Goal: Information Seeking & Learning: Learn about a topic

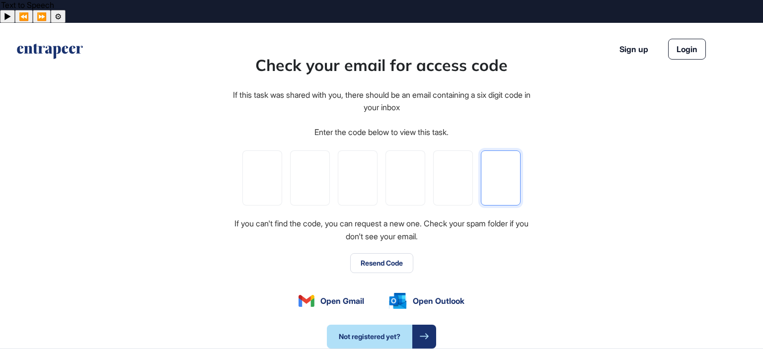
paste input "*"
type input "*"
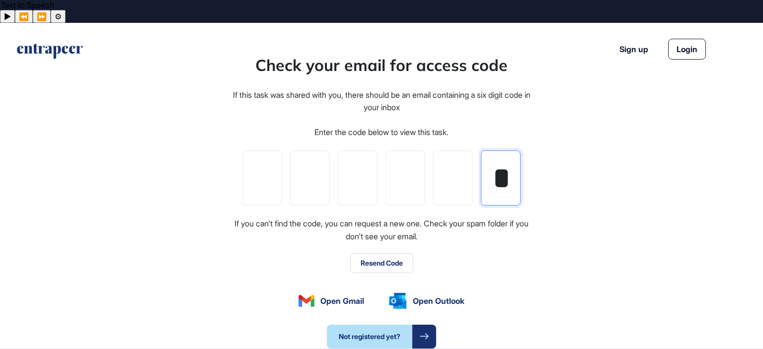
type input "*"
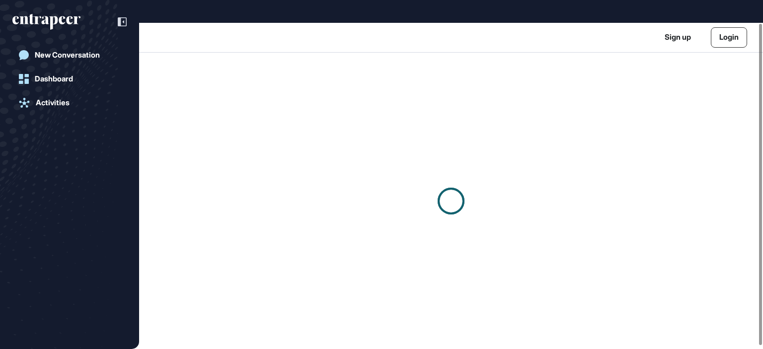
click at [302, 72] on div at bounding box center [451, 201] width 624 height 297
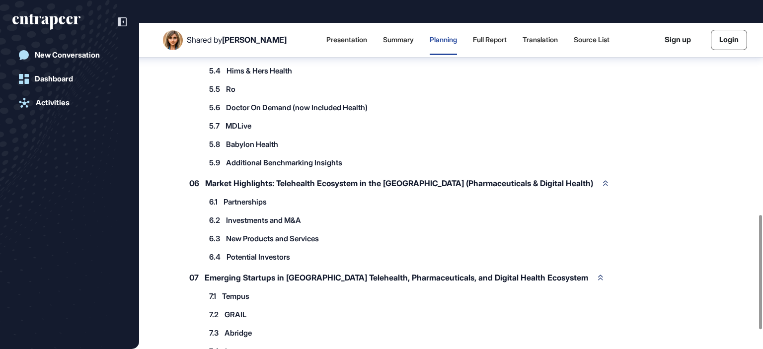
scroll to position [713, 0]
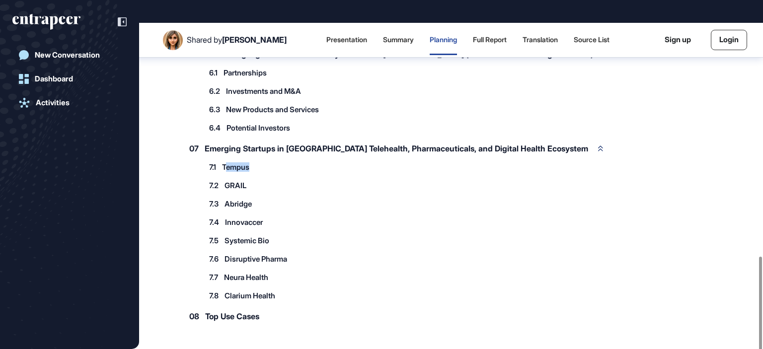
drag, startPoint x: 228, startPoint y: 137, endPoint x: 277, endPoint y: 147, distance: 49.7
click at [256, 159] on div "7.1 Tempus" at bounding box center [234, 167] width 61 height 16
click at [395, 232] on div "7.5 Systemic Bio 7.5.1 Systemic Bio Use Cases 7.5.2 Systemic Bio Customers 7.5.…" at bounding box center [434, 240] width 460 height 16
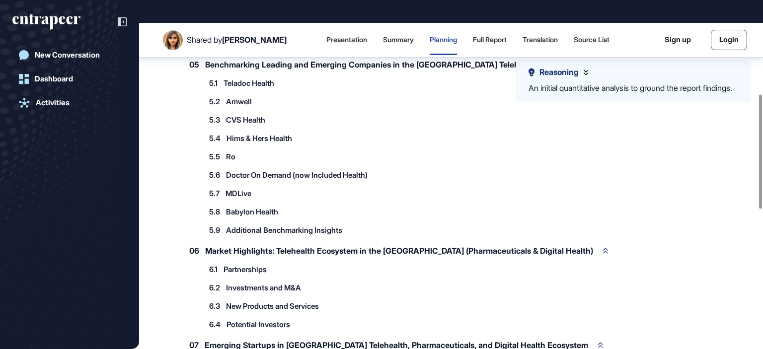
scroll to position [217, 0]
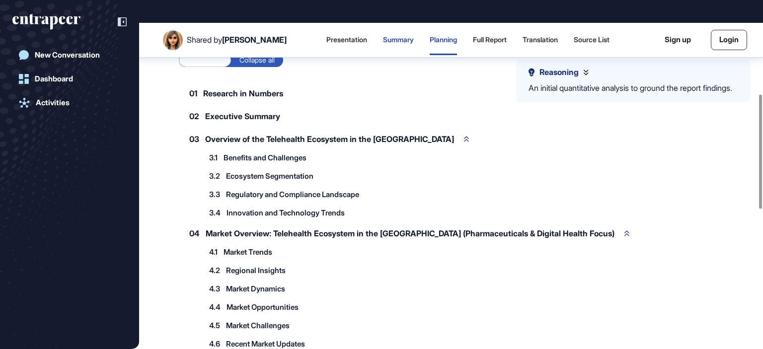
click at [383, 36] on div "Summary" at bounding box center [398, 40] width 31 height 8
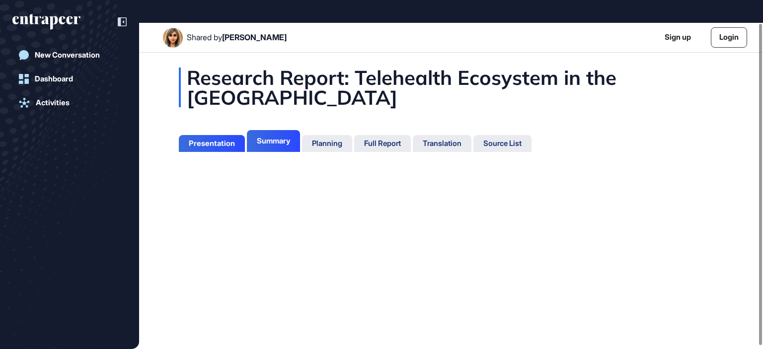
scroll to position [4, 0]
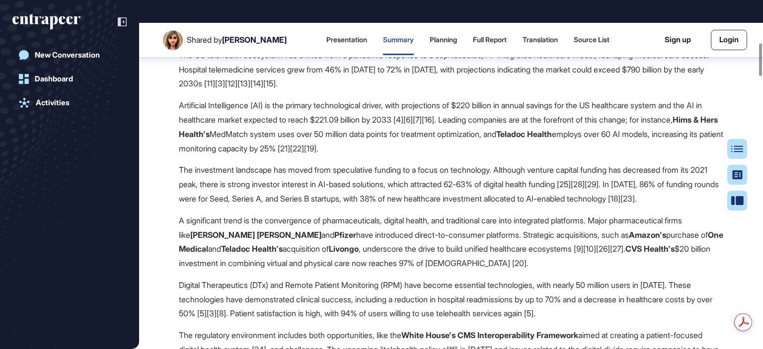
scroll to position [253, 0]
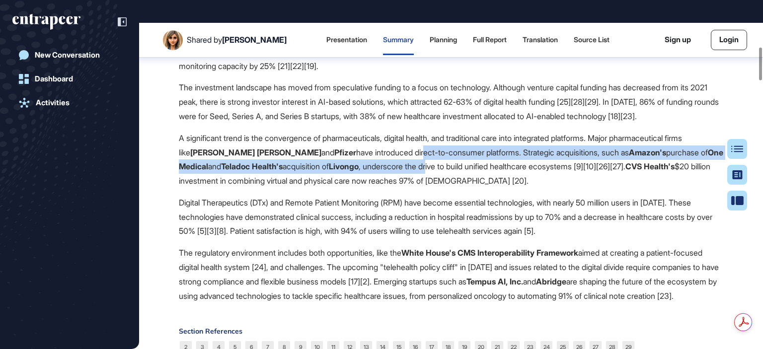
drag, startPoint x: 332, startPoint y: 138, endPoint x: 437, endPoint y: 159, distance: 107.4
click at [399, 160] on p "A significant trend is the convergence of pharmaceuticals, digital health, and …" at bounding box center [451, 159] width 544 height 57
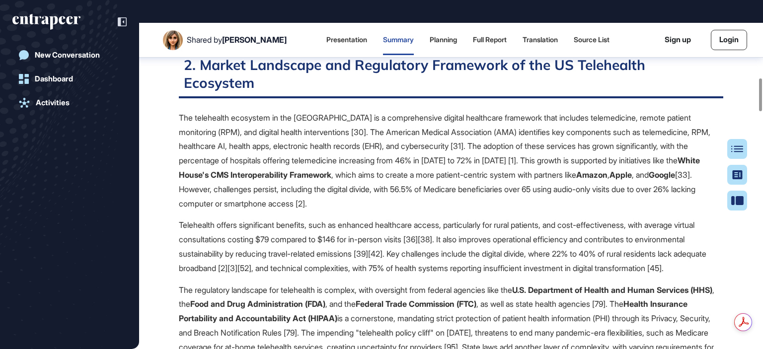
scroll to position [584, 0]
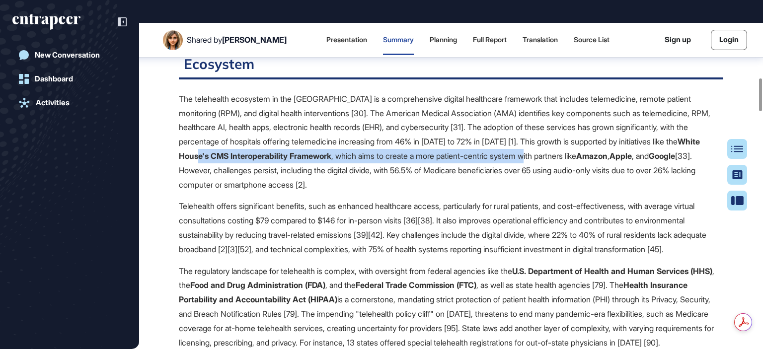
drag, startPoint x: 302, startPoint y: 160, endPoint x: 578, endPoint y: 160, distance: 276.1
click at [578, 160] on p "The telehealth ecosystem in the [GEOGRAPHIC_DATA] is a comprehensive digital he…" at bounding box center [451, 142] width 544 height 100
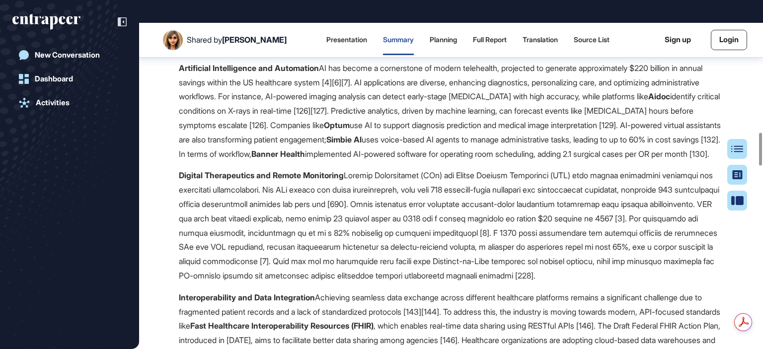
scroll to position [1164, 0]
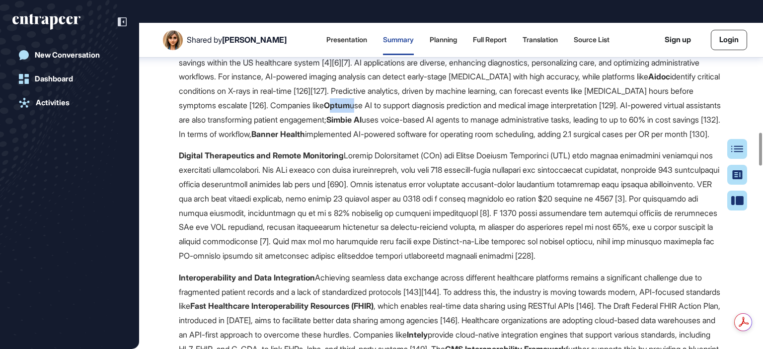
drag, startPoint x: 366, startPoint y: 152, endPoint x: 391, endPoint y: 152, distance: 25.8
click at [391, 142] on p "Artificial Intelligence and Automation AI has become a cornerstone of modern te…" at bounding box center [451, 91] width 544 height 100
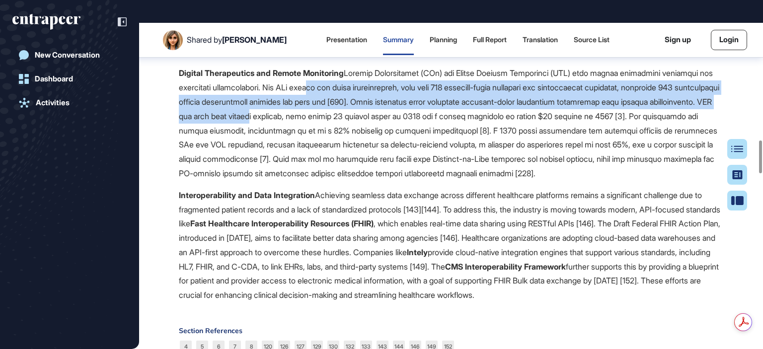
drag, startPoint x: 381, startPoint y: 149, endPoint x: 419, endPoint y: 177, distance: 46.6
click at [419, 177] on p "Digital Therapeutics and Remote Monitoring" at bounding box center [451, 123] width 544 height 114
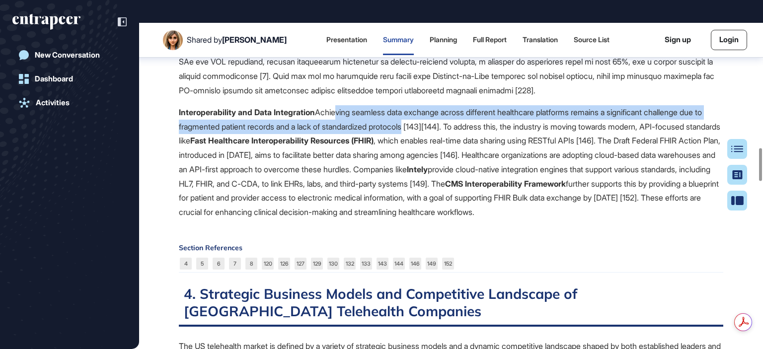
drag, startPoint x: 338, startPoint y: 190, endPoint x: 439, endPoint y: 201, distance: 101.9
click at [439, 201] on p "Interoperability and Data Integration Achieving seamless data exchange across d…" at bounding box center [451, 162] width 544 height 114
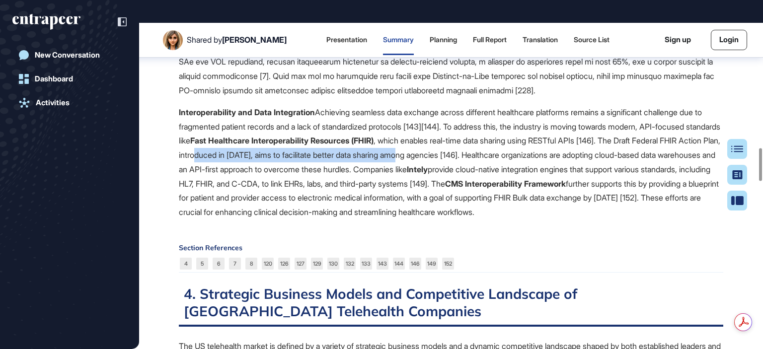
drag, startPoint x: 314, startPoint y: 227, endPoint x: 531, endPoint y: 236, distance: 217.2
click at [531, 220] on p "Interoperability and Data Integration Achieving seamless data exchange across d…" at bounding box center [451, 162] width 544 height 114
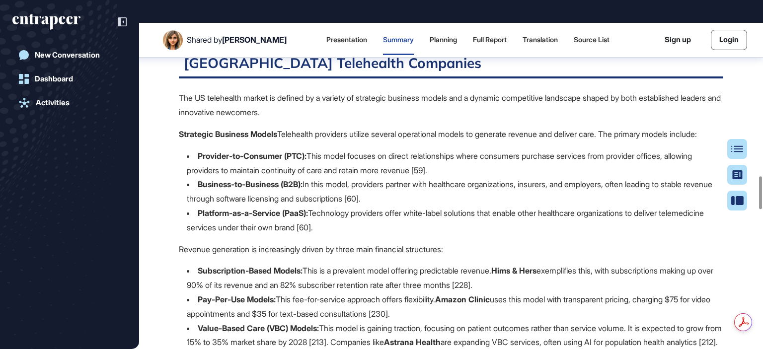
scroll to position [1660, 0]
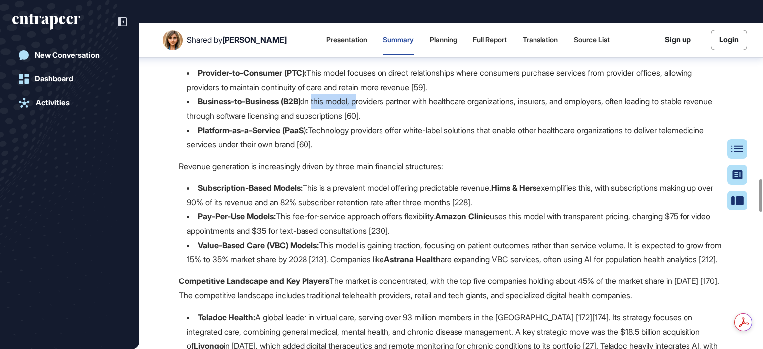
drag, startPoint x: 318, startPoint y: 205, endPoint x: 365, endPoint y: 208, distance: 47.3
click at [365, 123] on li "Business-to-Business (B2B): In this model, providers partner with healthcare or…" at bounding box center [455, 108] width 536 height 29
click at [414, 123] on li "Business-to-Business (B2B): In this model, providers partner with healthcare or…" at bounding box center [455, 108] width 536 height 29
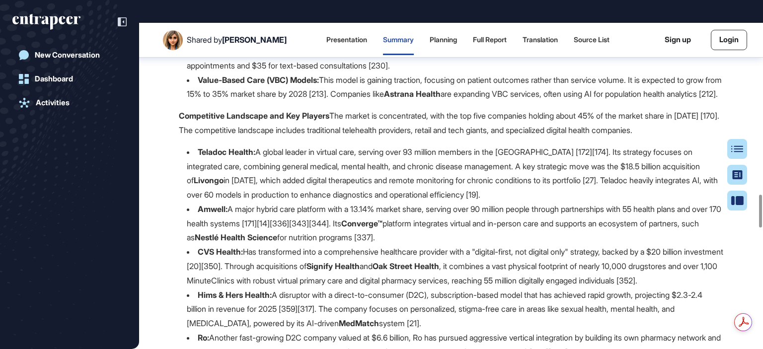
scroll to position [1909, 0]
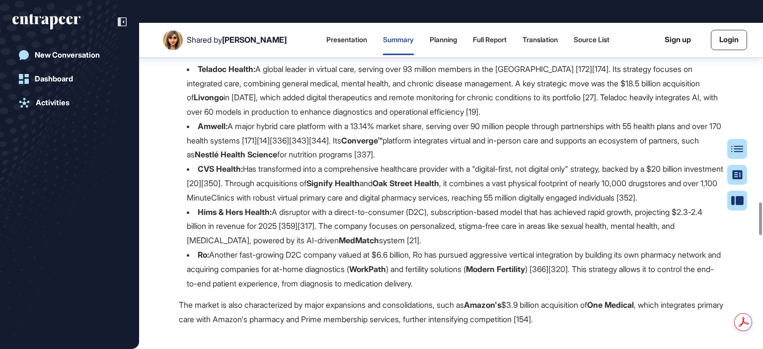
drag, startPoint x: 353, startPoint y: 152, endPoint x: 426, endPoint y: 162, distance: 73.2
click at [426, 55] on p "Competitive Landscape and Key Players The market is concentrated, with the top …" at bounding box center [451, 40] width 544 height 29
click at [371, 181] on div "The US telehealth market is defined by a variety of strategic business models a…" at bounding box center [451, 43] width 544 height 567
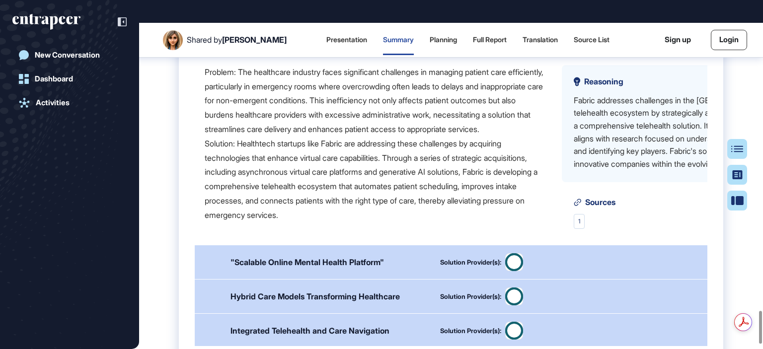
scroll to position [59, 0]
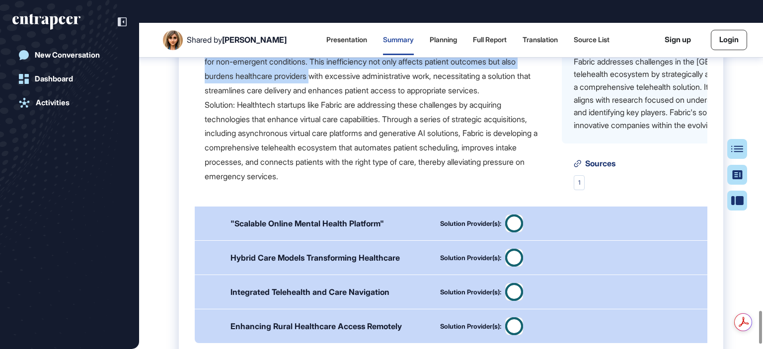
drag, startPoint x: 338, startPoint y: 194, endPoint x: 388, endPoint y: 224, distance: 58.6
click at [388, 184] on div "Problem: The healthcare industry faces significant challenges in managing patie…" at bounding box center [375, 104] width 341 height 157
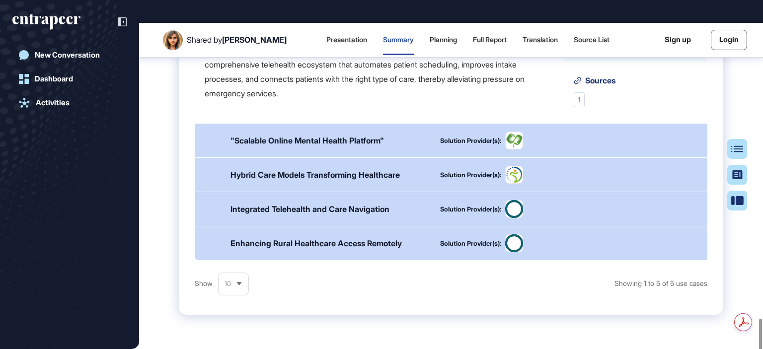
drag, startPoint x: 679, startPoint y: 151, endPoint x: 616, endPoint y: 152, distance: 63.6
click at [616, 49] on div "Fabric addresses challenges in the [GEOGRAPHIC_DATA]'s telehealth ecosystem by …" at bounding box center [684, 11] width 220 height 76
click at [440, 101] on div "Problem: The healthcare industry faces significant challenges in managing patie…" at bounding box center [375, 21] width 341 height 157
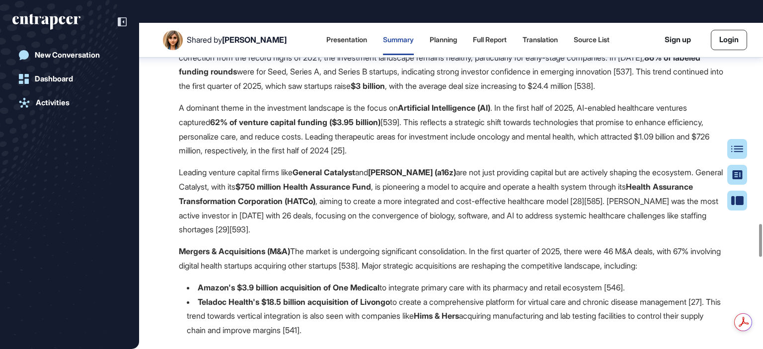
scroll to position [2034, 0]
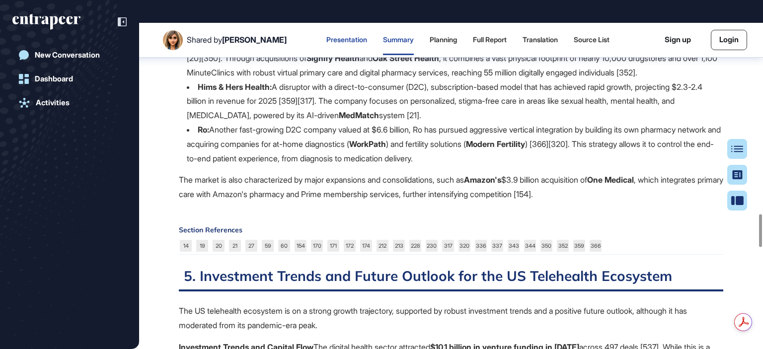
click at [330, 25] on div "Presentation" at bounding box center [346, 40] width 41 height 30
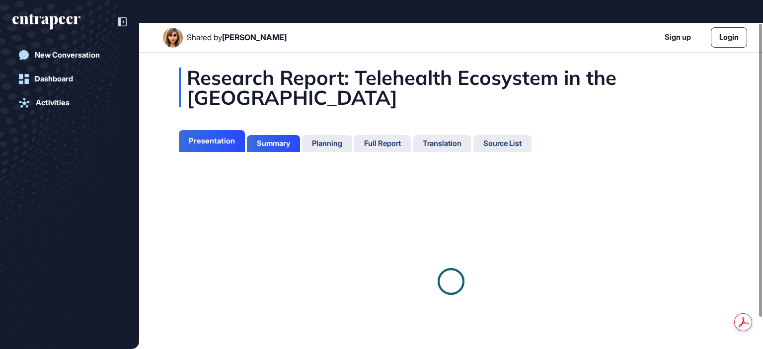
scroll to position [4, 0]
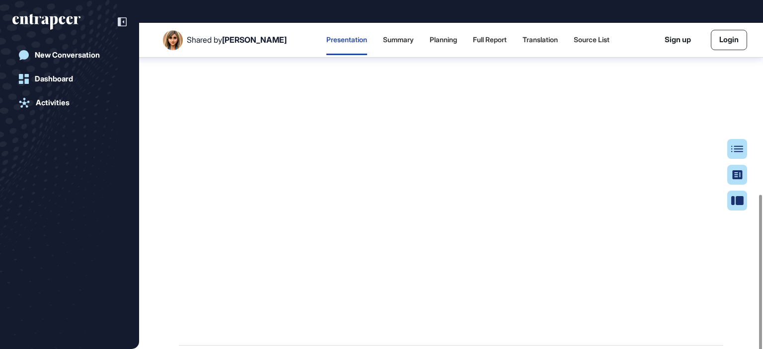
scroll to position [340, 0]
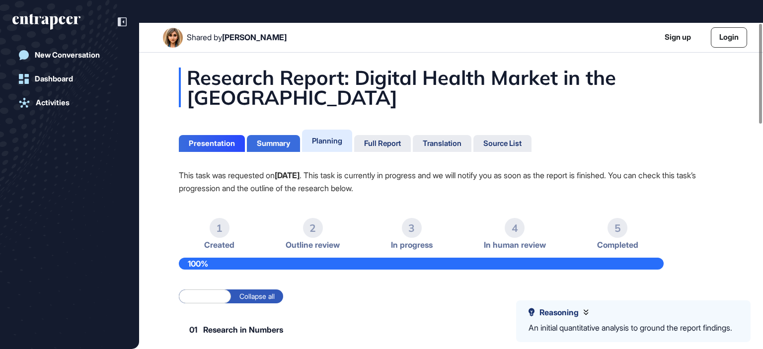
click at [277, 139] on div "Summary" at bounding box center [273, 143] width 33 height 9
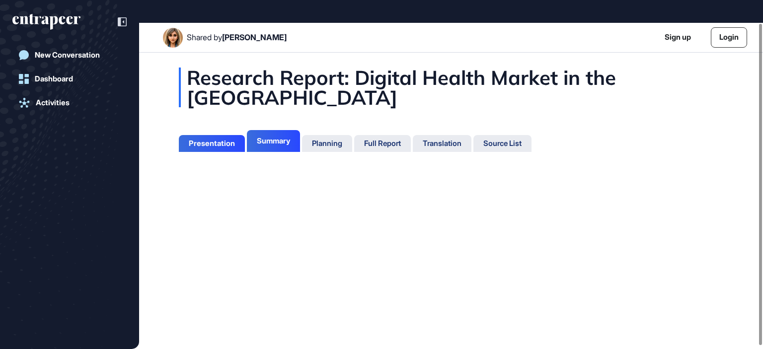
scroll to position [299, 2]
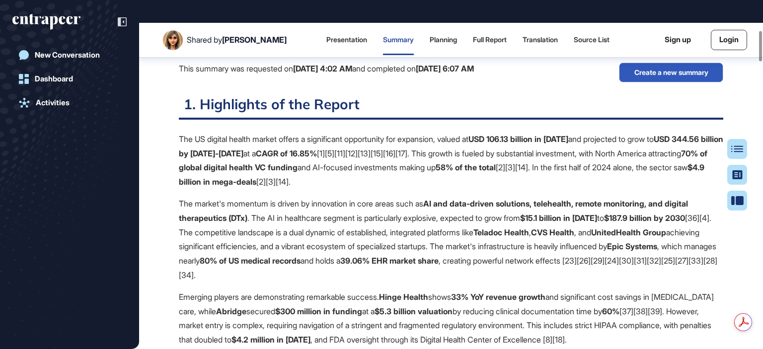
scroll to position [87, 0]
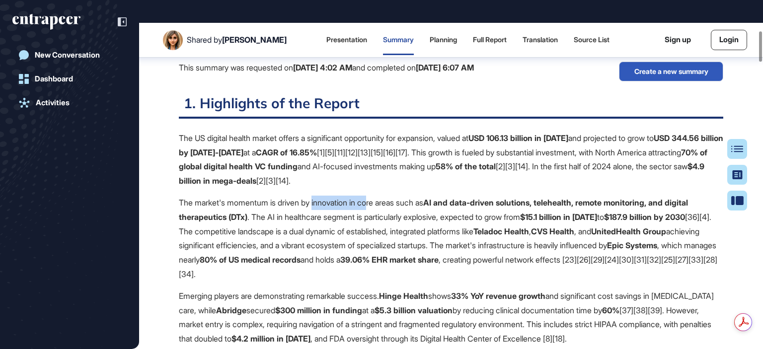
drag, startPoint x: 319, startPoint y: 180, endPoint x: 377, endPoint y: 180, distance: 58.1
click at [377, 196] on p "The market's momentum is driven by innovation in core areas such as AI and data…" at bounding box center [451, 239] width 544 height 86
drag, startPoint x: 378, startPoint y: 224, endPoint x: 479, endPoint y: 227, distance: 100.9
click at [479, 227] on p "The market's momentum is driven by innovation in core areas such as AI and data…" at bounding box center [451, 239] width 544 height 86
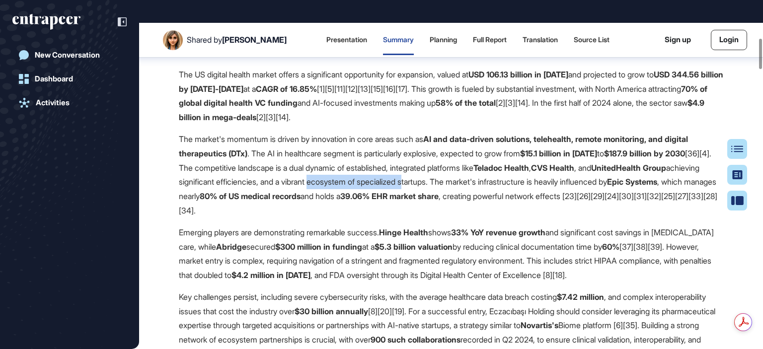
scroll to position [170, 0]
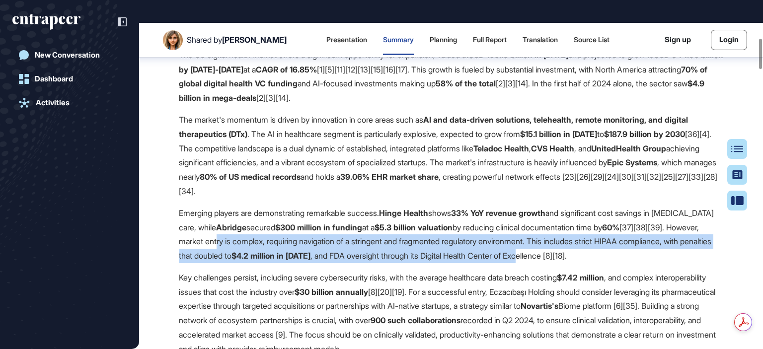
drag, startPoint x: 302, startPoint y: 220, endPoint x: 658, endPoint y: 231, distance: 355.3
click at [658, 231] on p "Emerging players are demonstrating remarkable success. Hinge Health shows 33% Y…" at bounding box center [451, 234] width 544 height 57
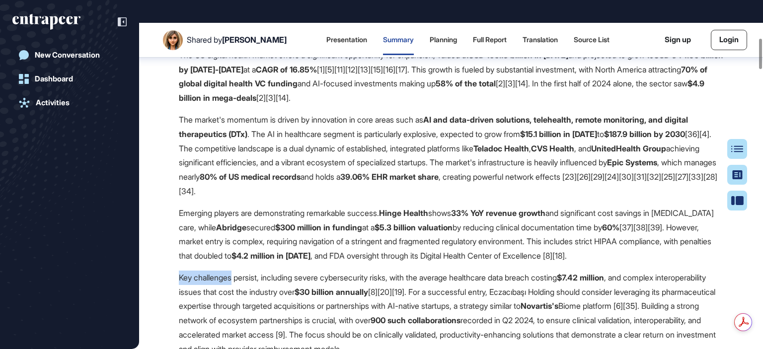
drag, startPoint x: 195, startPoint y: 252, endPoint x: 241, endPoint y: 252, distance: 45.7
click at [234, 271] on p "Key challenges persist, including severe cybersecurity risks, with the average …" at bounding box center [451, 314] width 544 height 86
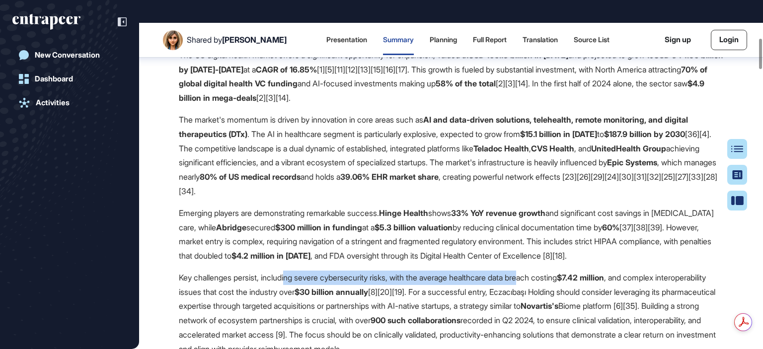
drag, startPoint x: 356, startPoint y: 257, endPoint x: 543, endPoint y: 258, distance: 186.7
click at [543, 271] on p "Key challenges persist, including severe cybersecurity risks, with the average …" at bounding box center [451, 314] width 544 height 86
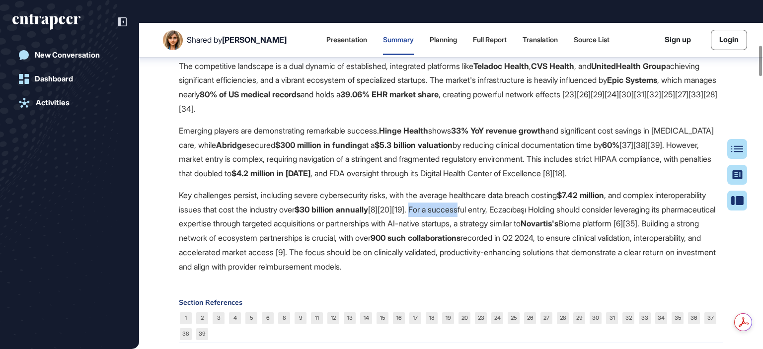
drag, startPoint x: 481, startPoint y: 189, endPoint x: 532, endPoint y: 193, distance: 51.8
click at [532, 193] on p "Key challenges persist, including severe cybersecurity risks, with the average …" at bounding box center [451, 231] width 544 height 86
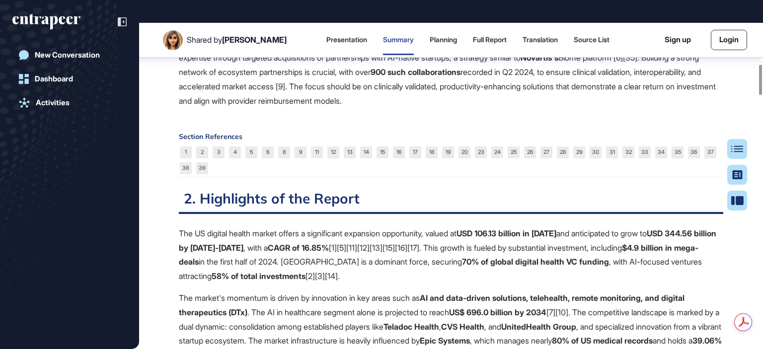
scroll to position [501, 0]
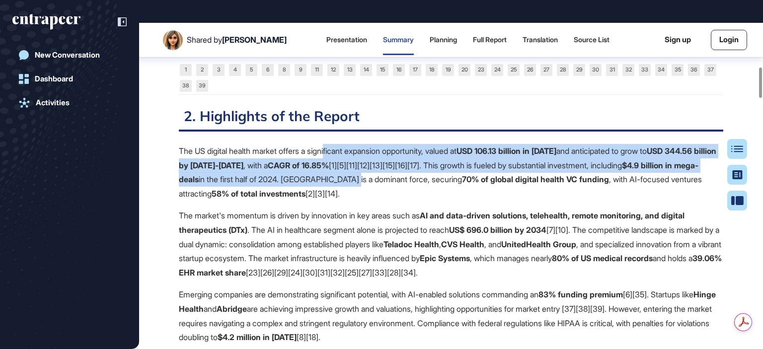
drag, startPoint x: 334, startPoint y: 123, endPoint x: 417, endPoint y: 176, distance: 98.9
click at [417, 159] on p "The US digital health market offers a significant expansion opportunity, valued…" at bounding box center [451, 172] width 544 height 57
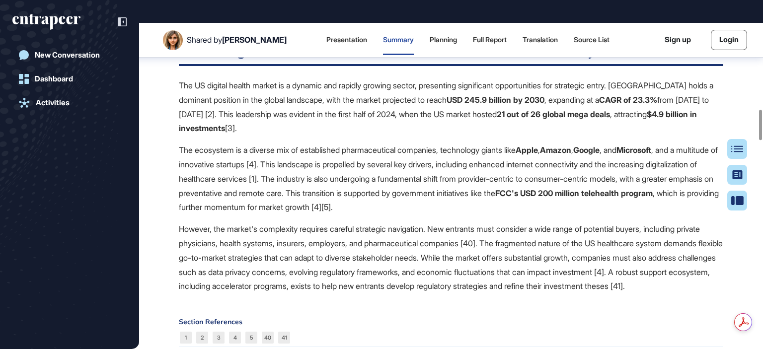
scroll to position [998, 0]
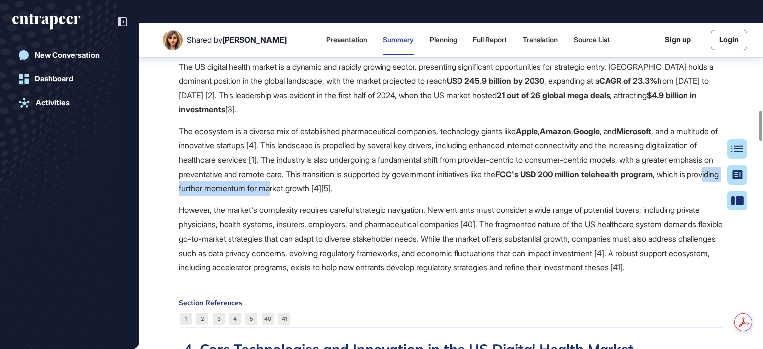
drag, startPoint x: 333, startPoint y: 165, endPoint x: 448, endPoint y: 163, distance: 115.2
click at [448, 163] on p "The ecosystem is a diverse mix of established pharmaceutical companies, technol…" at bounding box center [451, 160] width 544 height 72
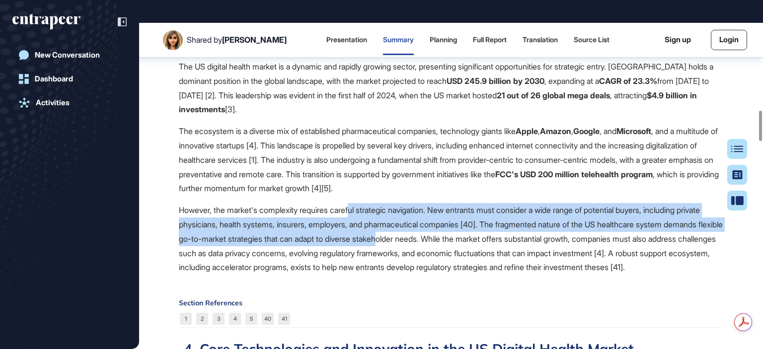
drag, startPoint x: 454, startPoint y: 198, endPoint x: 454, endPoint y: 222, distance: 24.3
click at [454, 222] on p "However, the market's complexity requires careful strategic navigation. New ent…" at bounding box center [451, 239] width 544 height 72
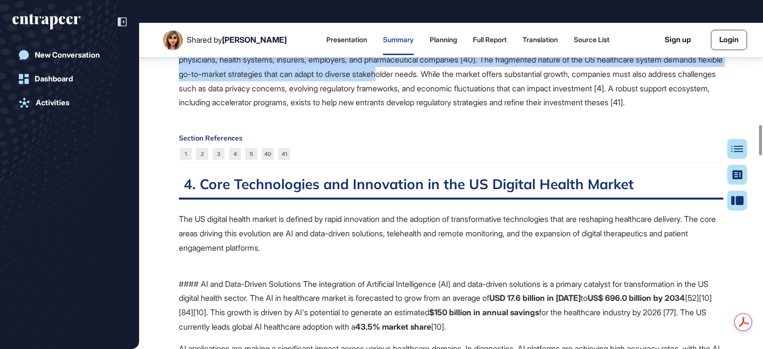
scroll to position [1164, 0]
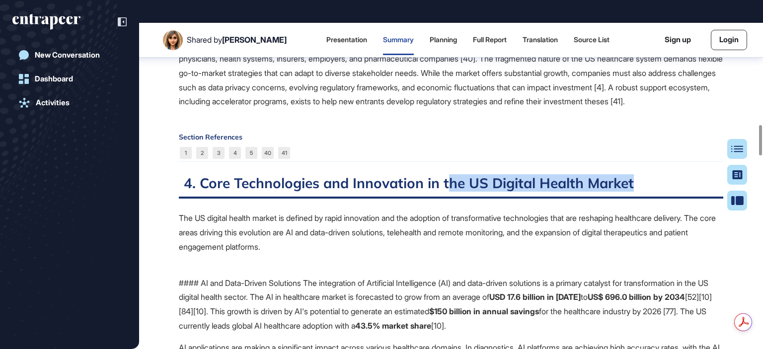
drag, startPoint x: 451, startPoint y: 180, endPoint x: 634, endPoint y: 176, distance: 182.8
click at [634, 176] on h2 "4. Core Technologies and Innovation in the US Digital Health Market" at bounding box center [451, 186] width 544 height 24
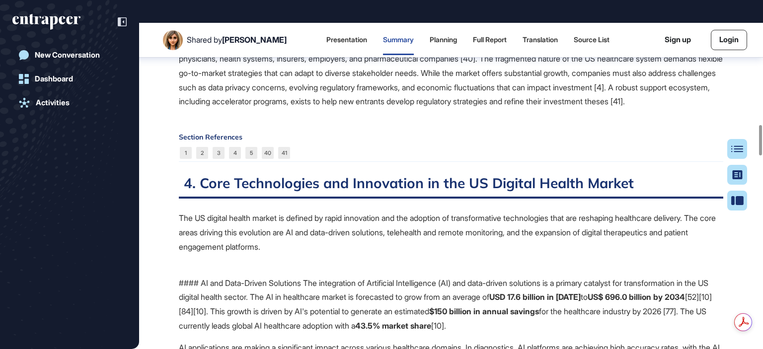
click at [446, 227] on p "The US digital health market is defined by rapid innovation and the adoption of…" at bounding box center [451, 232] width 544 height 43
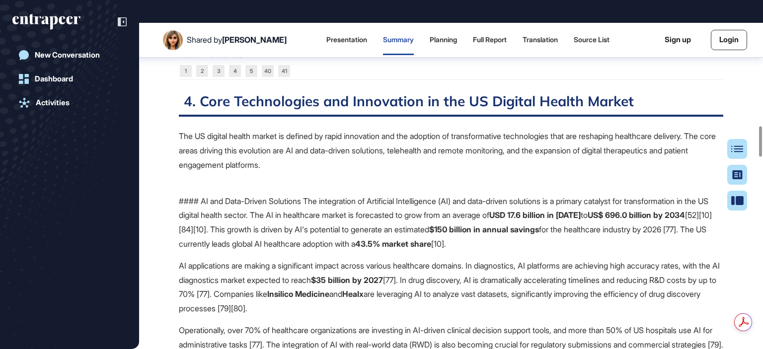
scroll to position [1246, 0]
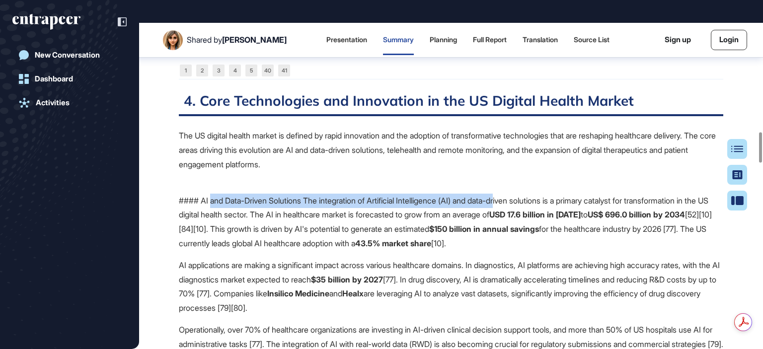
drag, startPoint x: 212, startPoint y: 186, endPoint x: 514, endPoint y: 192, distance: 302.0
click at [515, 192] on p "#### AI and Data-Driven Solutions The integration of Artificial Intelligence (A…" at bounding box center [451, 215] width 544 height 72
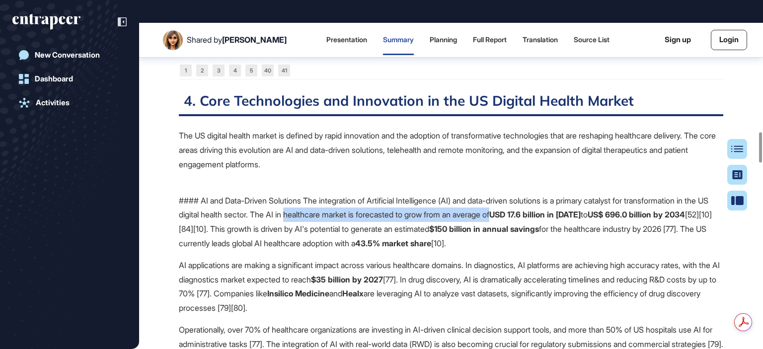
drag, startPoint x: 326, startPoint y: 206, endPoint x: 538, endPoint y: 208, distance: 212.1
click at [538, 208] on p "#### AI and Data-Driven Solutions The integration of Artificial Intelligence (A…" at bounding box center [451, 215] width 544 height 72
click at [367, 207] on p "#### AI and Data-Driven Solutions The integration of Artificial Intelligence (A…" at bounding box center [451, 215] width 544 height 72
drag, startPoint x: 285, startPoint y: 206, endPoint x: 539, endPoint y: 208, distance: 254.3
click at [538, 208] on p "#### AI and Data-Driven Solutions The integration of Artificial Intelligence (A…" at bounding box center [451, 215] width 544 height 72
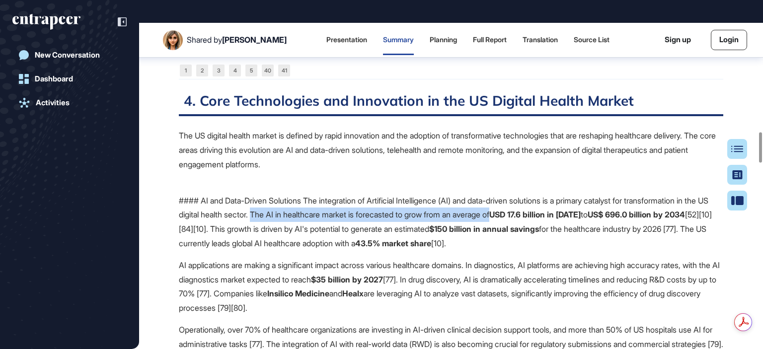
click at [541, 210] on strong "USD 17.6 billion in 2024" at bounding box center [534, 215] width 91 height 10
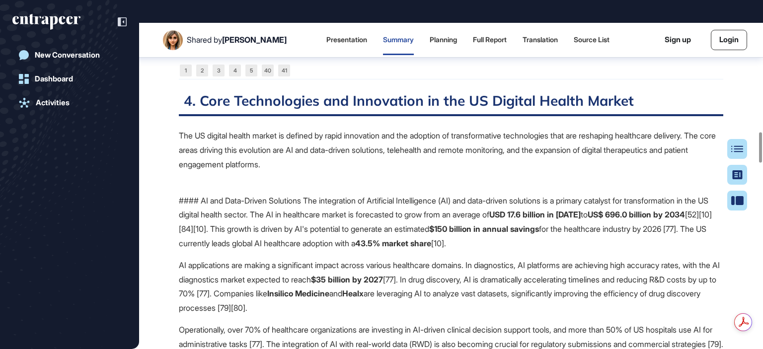
drag, startPoint x: 265, startPoint y: 220, endPoint x: 553, endPoint y: 233, distance: 288.4
click at [553, 233] on p "#### AI and Data-Driven Solutions The integration of Artificial Intelligence (A…" at bounding box center [451, 215] width 544 height 72
click at [350, 258] on p "AI applications are making a significant impact across various healthcare domai…" at bounding box center [451, 286] width 544 height 57
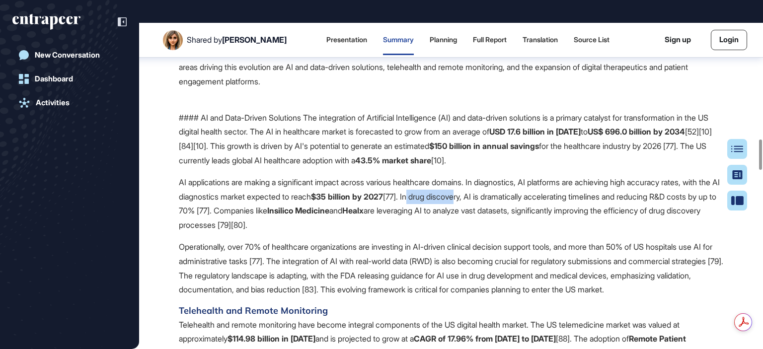
drag, startPoint x: 461, startPoint y: 187, endPoint x: 511, endPoint y: 186, distance: 49.7
click at [511, 186] on p "AI applications are making a significant impact across various healthcare domai…" at bounding box center [451, 203] width 544 height 57
drag, startPoint x: 348, startPoint y: 200, endPoint x: 410, endPoint y: 201, distance: 62.6
click at [383, 201] on p "AI applications are making a significant impact across various healthcare domai…" at bounding box center [451, 203] width 544 height 57
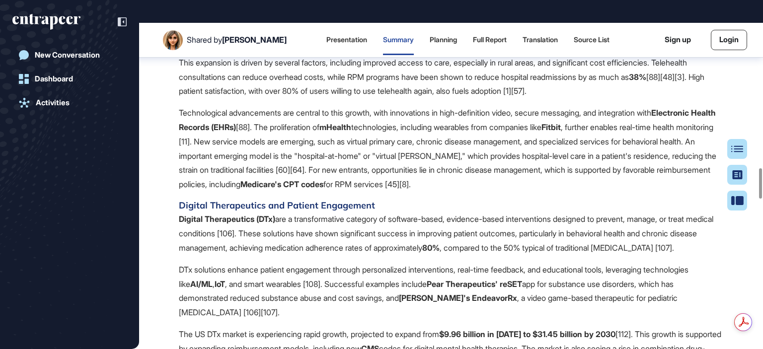
scroll to position [1660, 0]
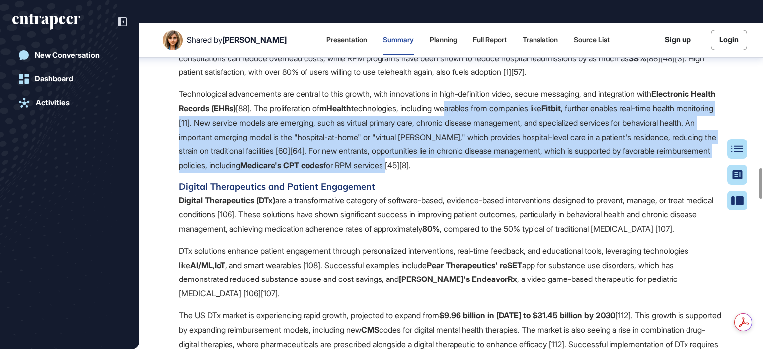
drag, startPoint x: 595, startPoint y: 118, endPoint x: 588, endPoint y: 175, distance: 57.5
click at [627, 173] on p "Technological advancements are central to this growth, with innovations in high…" at bounding box center [451, 130] width 544 height 86
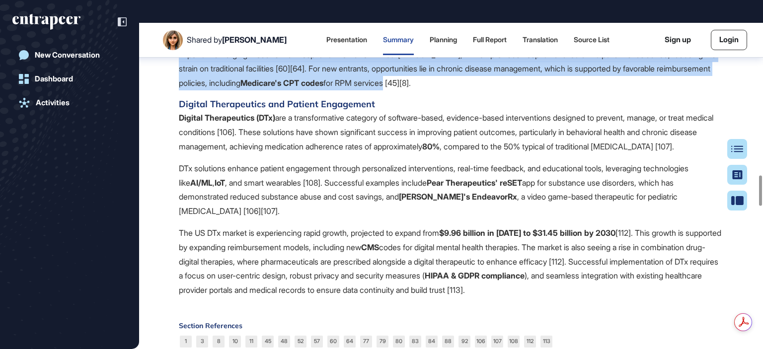
drag, startPoint x: 324, startPoint y: 124, endPoint x: 430, endPoint y: 168, distance: 114.8
click at [430, 153] on p "Digital Therapeutics (DTx) are a transformative category of software-based, evi…" at bounding box center [451, 132] width 544 height 43
click at [426, 192] on p "DTx solutions enhance patient engagement through personalized interventions, re…" at bounding box center [451, 189] width 544 height 57
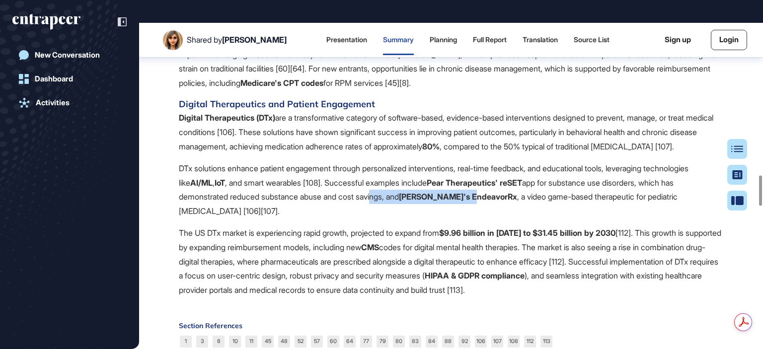
drag, startPoint x: 417, startPoint y: 216, endPoint x: 523, endPoint y: 221, distance: 106.4
click at [523, 219] on p "DTx solutions enhance patient engagement through personalized interventions, re…" at bounding box center [451, 189] width 544 height 57
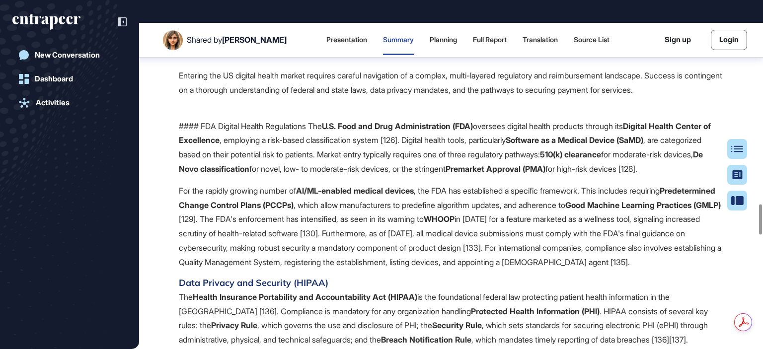
scroll to position [2157, 0]
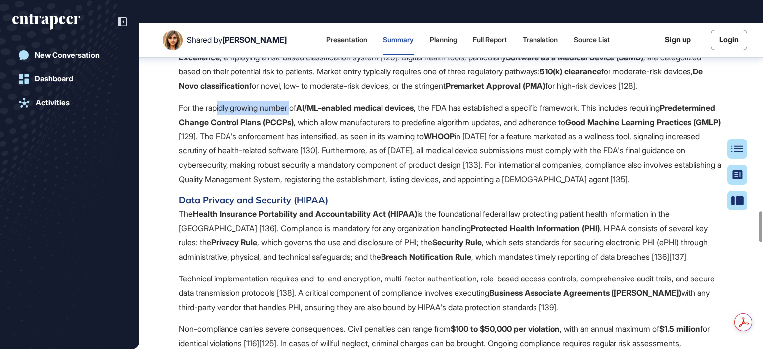
drag, startPoint x: 219, startPoint y: 141, endPoint x: 298, endPoint y: 143, distance: 80.0
click at [298, 143] on p "For the rapidly growing number of AI/ML-enabled medical devices , the FDA has e…" at bounding box center [451, 144] width 544 height 86
click at [501, 142] on p "For the rapidly growing number of AI/ML-enabled medical devices , the FDA has e…" at bounding box center [451, 144] width 544 height 86
drag, startPoint x: 441, startPoint y: 157, endPoint x: 523, endPoint y: 156, distance: 82.4
click at [523, 156] on p "For the rapidly growing number of AI/ML-enabled medical devices , the FDA has e…" at bounding box center [451, 144] width 544 height 86
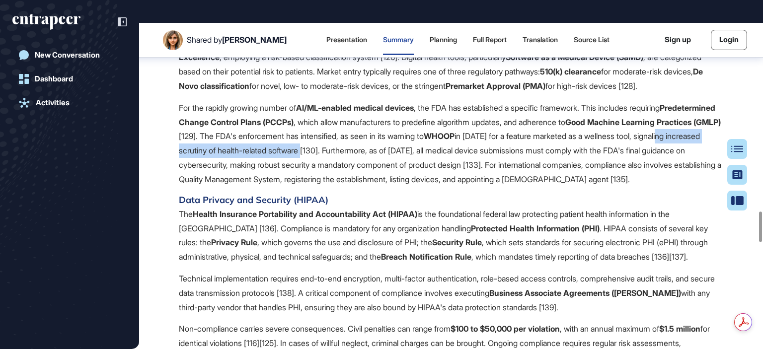
drag, startPoint x: 247, startPoint y: 184, endPoint x: 427, endPoint y: 180, distance: 179.3
click at [427, 180] on p "For the rapidly growing number of AI/ML-enabled medical devices , the FDA has e…" at bounding box center [451, 144] width 544 height 86
click at [354, 187] on p "For the rapidly growing number of AI/ML-enabled medical devices , the FDA has e…" at bounding box center [451, 144] width 544 height 86
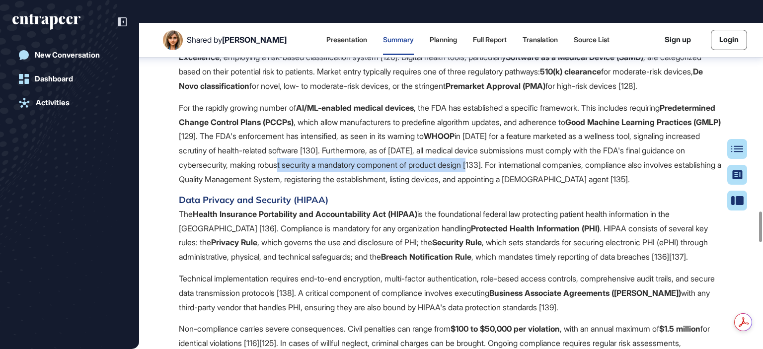
drag, startPoint x: 409, startPoint y: 200, endPoint x: 613, endPoint y: 205, distance: 203.7
click at [613, 187] on p "For the rapidly growing number of AI/ML-enabled medical devices , the FDA has e…" at bounding box center [451, 144] width 544 height 86
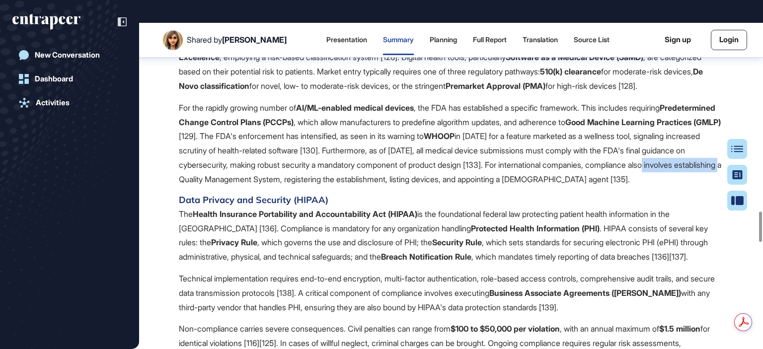
drag, startPoint x: 318, startPoint y: 217, endPoint x: 341, endPoint y: 217, distance: 22.8
click at [341, 187] on p "For the rapidly growing number of AI/ML-enabled medical devices , the FDA has e…" at bounding box center [451, 144] width 544 height 86
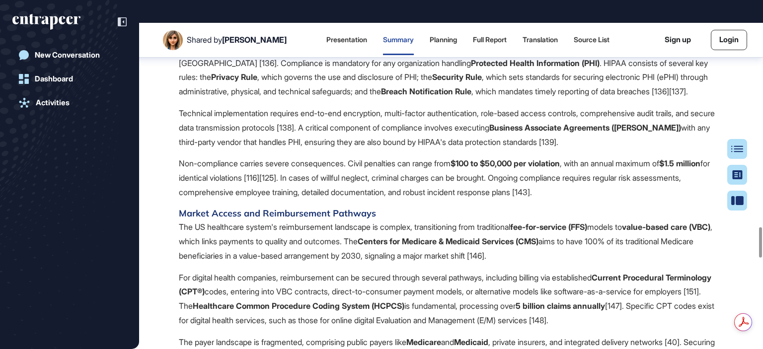
scroll to position [2405, 0]
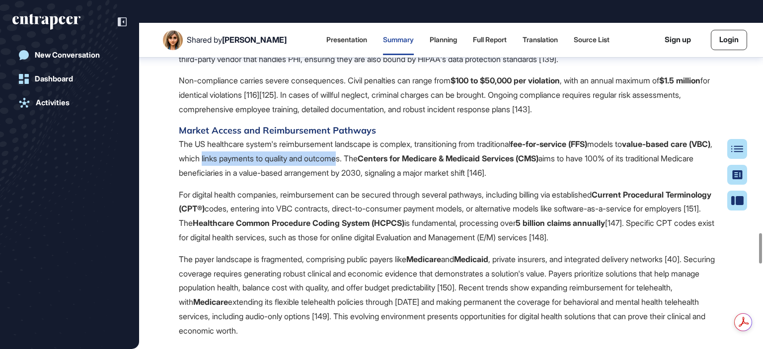
drag, startPoint x: 250, startPoint y: 222, endPoint x: 390, endPoint y: 219, distance: 139.6
click at [390, 180] on p "The US healthcare system's reimbursement landscape is complex, transitioning fr…" at bounding box center [451, 158] width 544 height 43
click at [262, 180] on p "The US healthcare system's reimbursement landscape is complex, transitioning fr…" at bounding box center [451, 158] width 544 height 43
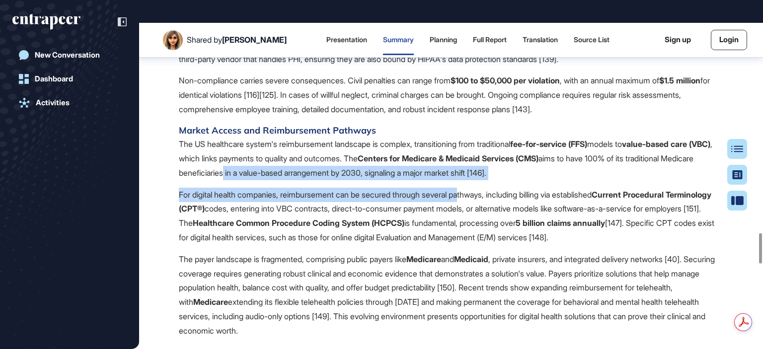
drag, startPoint x: 368, startPoint y: 240, endPoint x: 476, endPoint y: 244, distance: 108.3
click at [476, 244] on div "Entering the US digital health market requires careful navigation of a complex,…" at bounding box center [451, 37] width 544 height 600
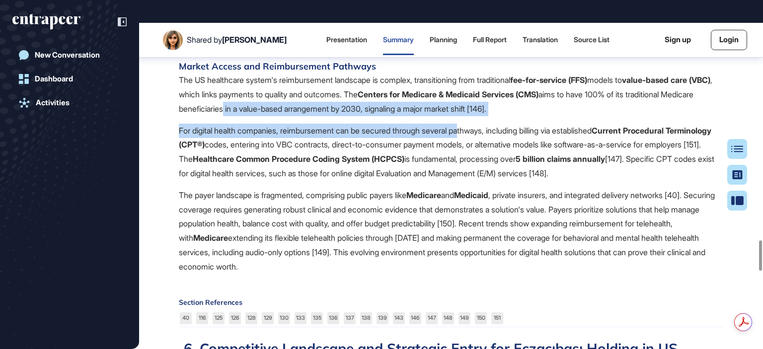
scroll to position [2488, 0]
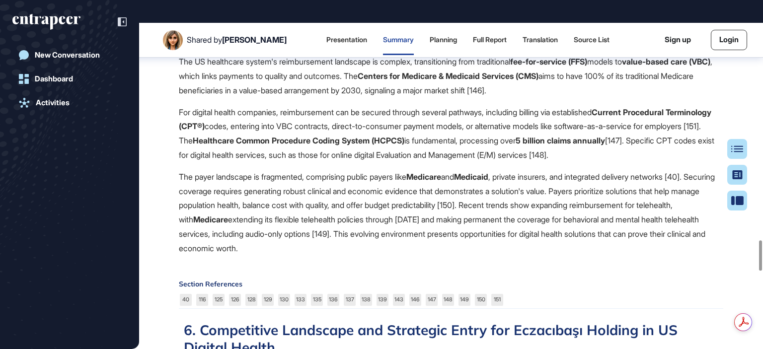
click at [328, 252] on p "The payer landscape is fragmented, comprising public payers like Medicare and M…" at bounding box center [451, 213] width 544 height 86
drag, startPoint x: 288, startPoint y: 190, endPoint x: 381, endPoint y: 188, distance: 93.4
click at [381, 162] on p "For digital health companies, reimbursement can be secured through several path…" at bounding box center [451, 133] width 544 height 57
drag, startPoint x: 314, startPoint y: 216, endPoint x: 340, endPoint y: 215, distance: 25.9
click at [340, 162] on p "For digital health companies, reimbursement can be secured through several path…" at bounding box center [451, 133] width 544 height 57
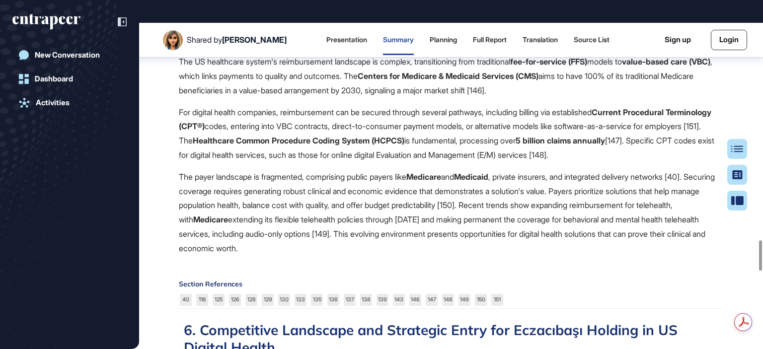
click at [266, 162] on p "For digital health companies, reimbursement can be secured through several path…" at bounding box center [451, 133] width 544 height 57
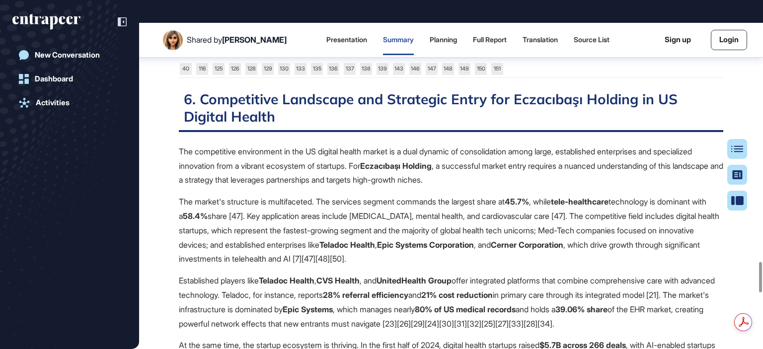
scroll to position [2736, 0]
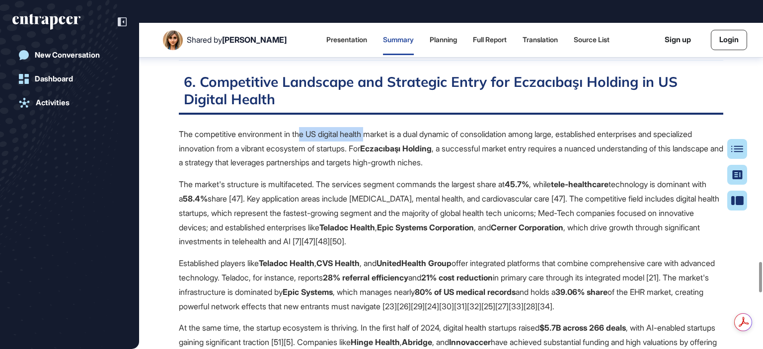
drag, startPoint x: 312, startPoint y: 197, endPoint x: 376, endPoint y: 196, distance: 64.6
click at [376, 170] on p "The competitive environment in the US digital health market is a dual dynamic o…" at bounding box center [451, 148] width 544 height 43
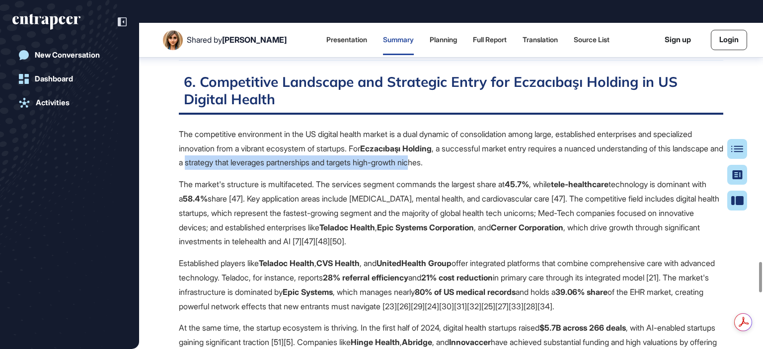
drag, startPoint x: 268, startPoint y: 225, endPoint x: 507, endPoint y: 224, distance: 238.9
click at [507, 170] on p "The competitive environment in the US digital health market is a dual dynamic o…" at bounding box center [451, 148] width 544 height 43
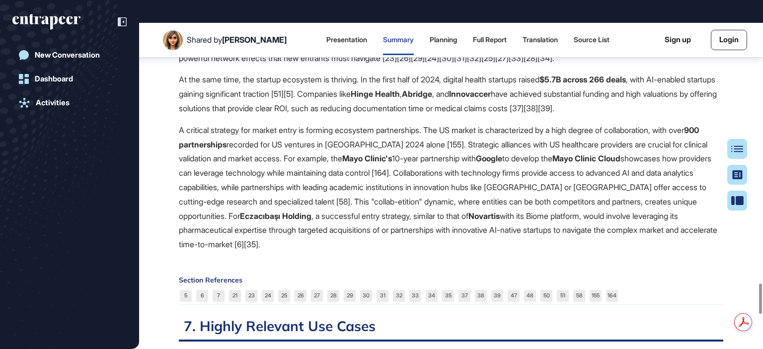
scroll to position [3067, 0]
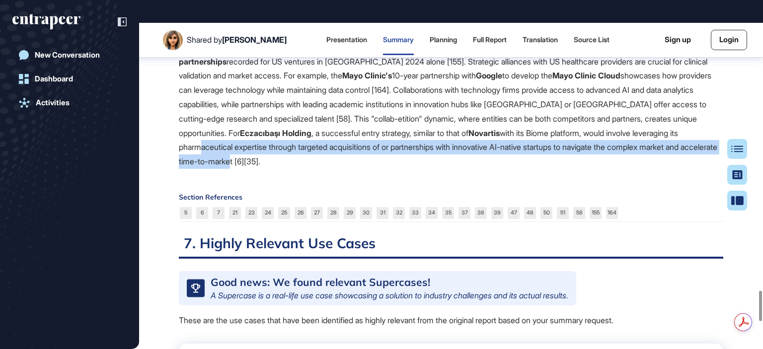
drag, startPoint x: 248, startPoint y: 210, endPoint x: 445, endPoint y: 223, distance: 196.6
click at [327, 169] on p "A critical strategy for market entry is forming ecosystem partnerships. The US …" at bounding box center [451, 104] width 544 height 129
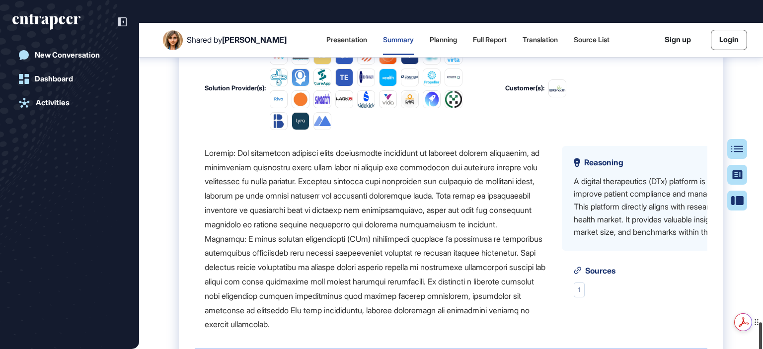
scroll to position [3526, 0]
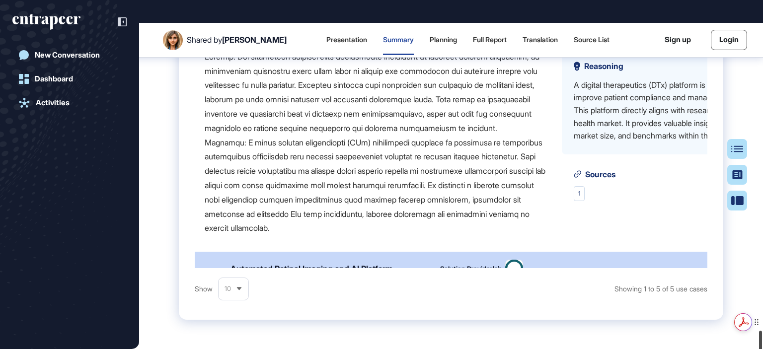
drag, startPoint x: 762, startPoint y: 304, endPoint x: 762, endPoint y: 323, distance: 18.4
click at [762, 323] on html "**********" at bounding box center [381, 186] width 763 height 372
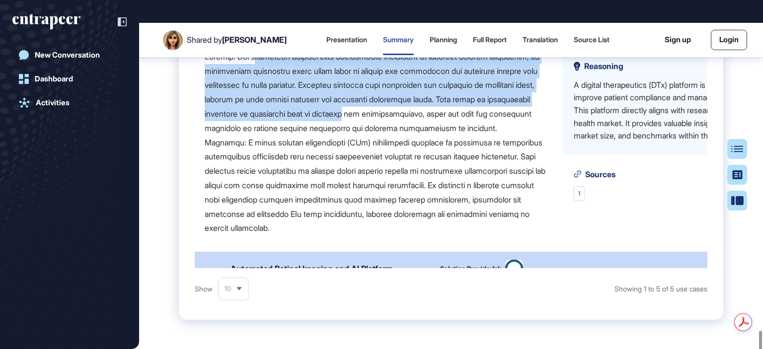
drag, startPoint x: 263, startPoint y: 126, endPoint x: 427, endPoint y: 188, distance: 175.5
click at [427, 188] on div at bounding box center [375, 143] width 341 height 186
click at [445, 177] on div at bounding box center [375, 143] width 341 height 186
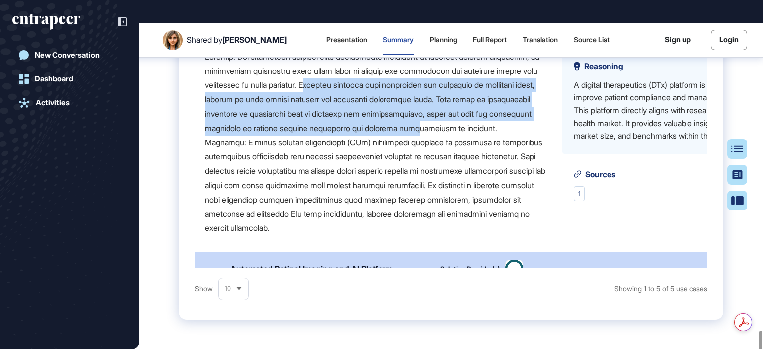
drag, startPoint x: 413, startPoint y: 159, endPoint x: 517, endPoint y: 205, distance: 113.9
click at [517, 205] on div at bounding box center [375, 143] width 341 height 186
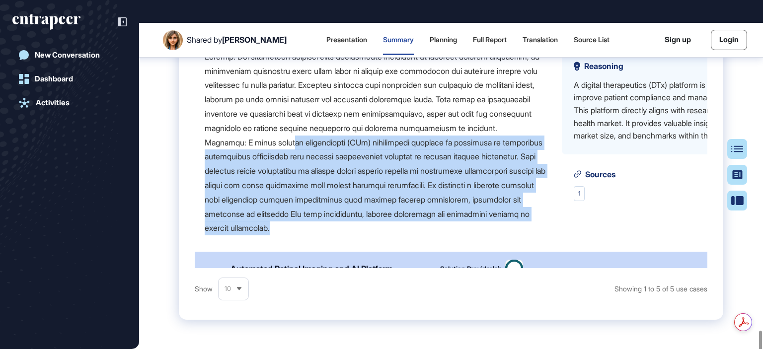
drag, startPoint x: 287, startPoint y: 226, endPoint x: 494, endPoint y: 311, distance: 224.0
click at [494, 235] on div at bounding box center [375, 143] width 341 height 186
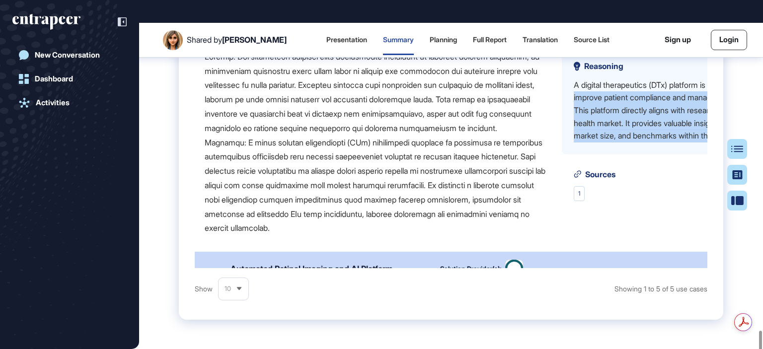
click at [638, 143] on div "A digital therapeutics (DTx) platform is described, aiming to improve patient c…" at bounding box center [684, 111] width 220 height 64
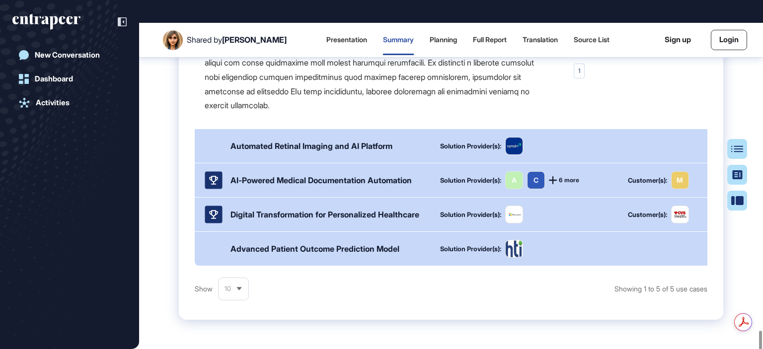
click at [351, 254] on div "Advanced Patient Outcome Prediction Model" at bounding box center [314, 249] width 169 height 10
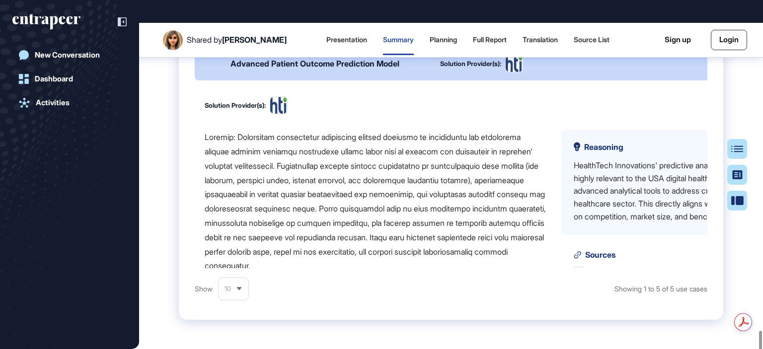
scroll to position [390, 0]
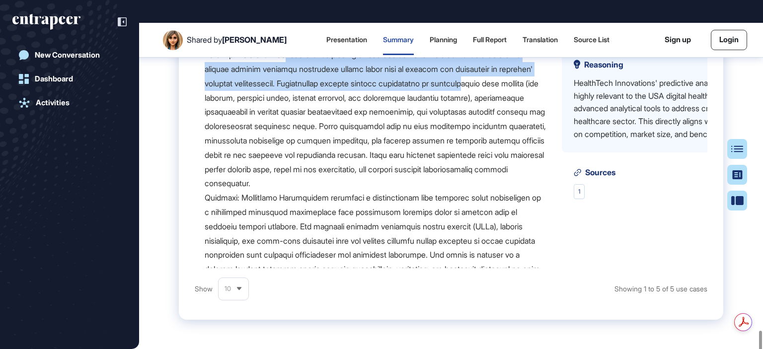
drag, startPoint x: 289, startPoint y: 145, endPoint x: 456, endPoint y: 166, distance: 169.2
click at [464, 166] on div at bounding box center [375, 198] width 341 height 300
